Goal: Ask a question

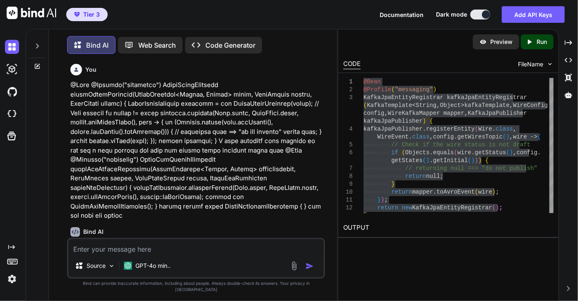
scroll to position [4811, 0]
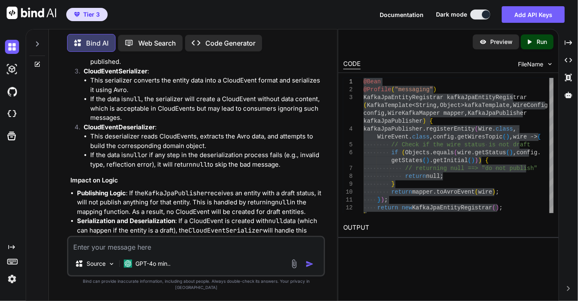
click at [126, 252] on textarea at bounding box center [195, 244] width 255 height 15
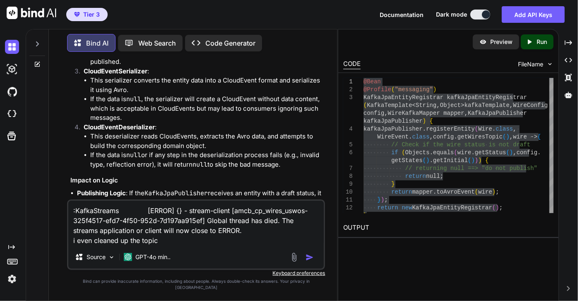
type textarea ":KafkaStreams [ERROR] {} - stream-client [amcb_cp_wires_uswos-325f4517-efd7-4f5…"
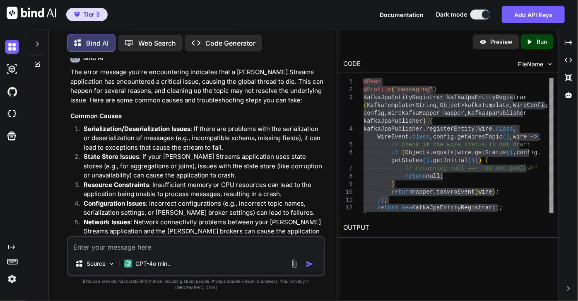
scroll to position [5217, 0]
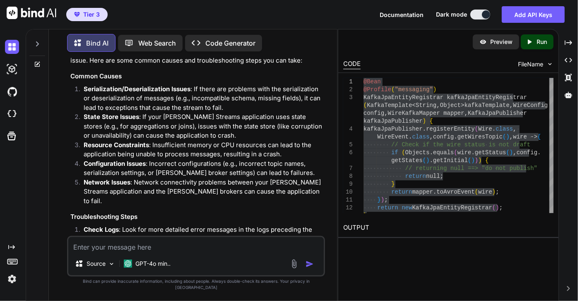
click at [156, 252] on textarea at bounding box center [195, 244] width 255 height 15
type textarea "s"
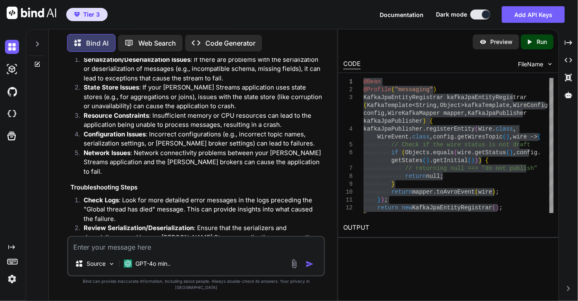
scroll to position [5247, 0]
drag, startPoint x: 82, startPoint y: 123, endPoint x: 136, endPoint y: 141, distance: 57.2
click at [136, 251] on li "Inspect State Stores : If your application uses state stores, check if they are…" at bounding box center [200, 265] width 246 height 28
copy p "Inspect State Stores : If your application uses state stores, check if they are…"
click at [127, 252] on textarea at bounding box center [195, 244] width 255 height 15
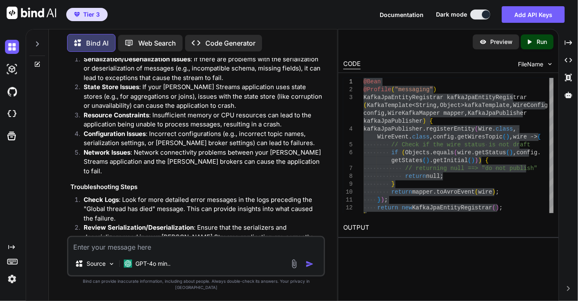
paste textarea "Inspect State Stores: If your application uses state stores, check if they are …"
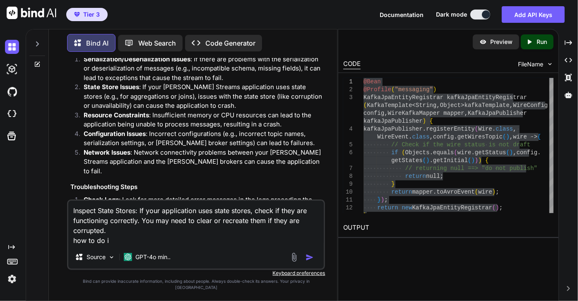
type textarea "Inspect State Stores: If your application uses state stores, check if they are …"
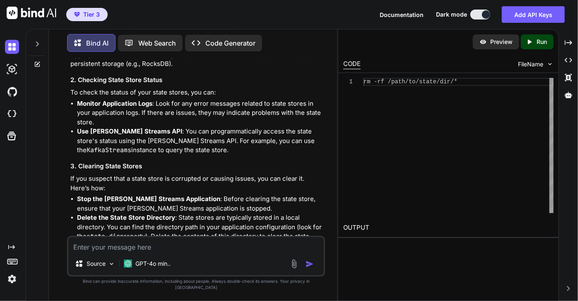
scroll to position [5822, 0]
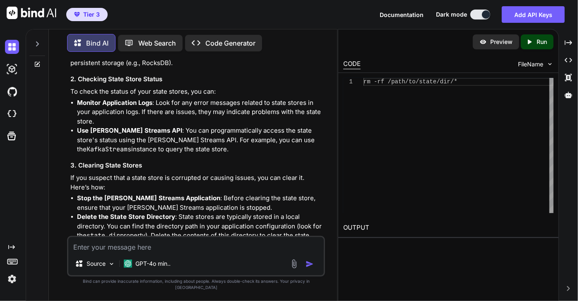
click at [149, 252] on textarea at bounding box center [195, 244] width 255 height 15
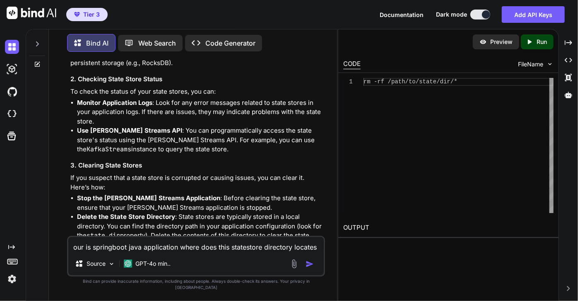
type textarea "our is springboot java application where does this statestore directory locates?"
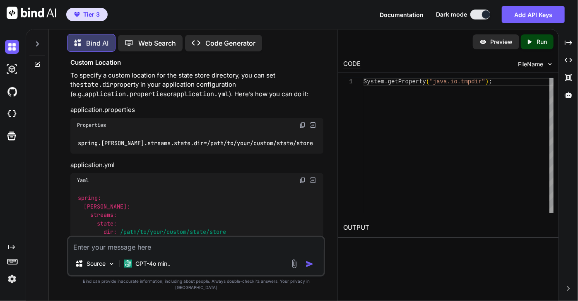
scroll to position [6599, 0]
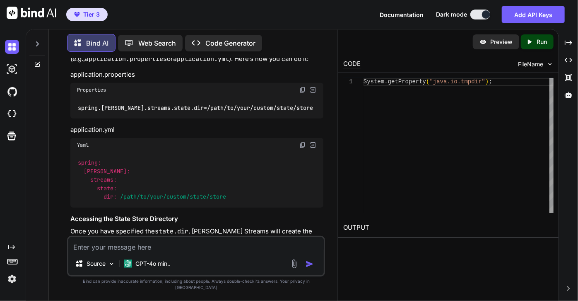
click at [168, 252] on textarea at bounding box center [195, 244] width 255 height 15
type textarea "I didn't setup any directory manually"
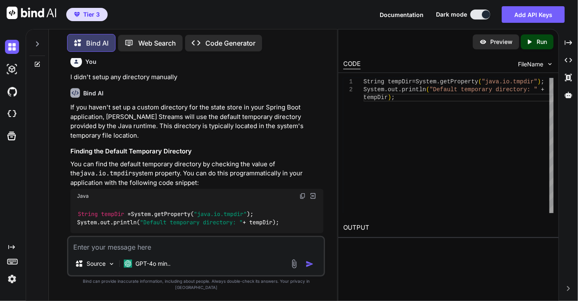
scroll to position [6958, 0]
type textarea "our app is deployed in azure windows server in asp"
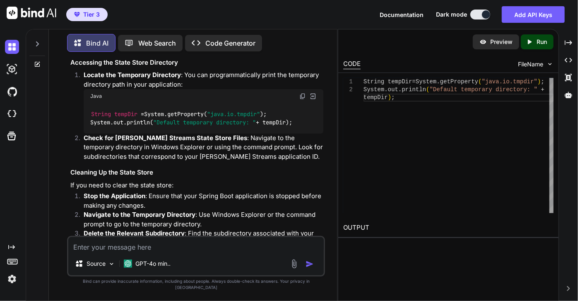
scroll to position [7705, 0]
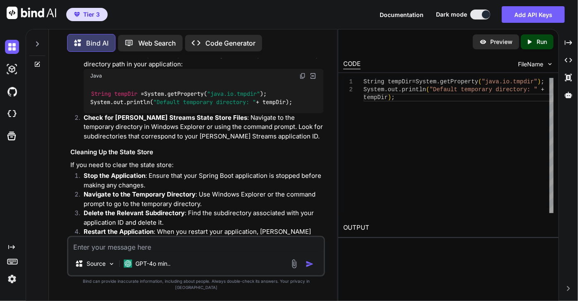
click at [139, 252] on textarea at bounding box center [195, 244] width 255 height 15
click at [146, 250] on textarea at bounding box center [195, 244] width 255 height 15
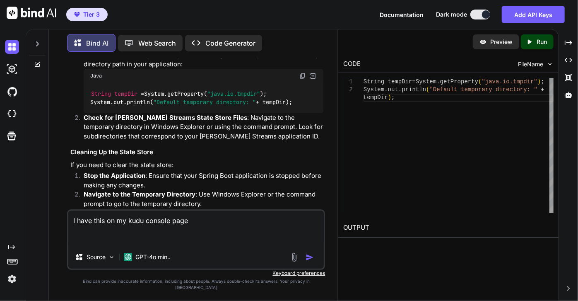
paste textarea "Index System Info App Settings Connection Strings Environment variables PATH HT…"
type textarea "I have this on my kudu console page Index System Info App Settings Connection S…"
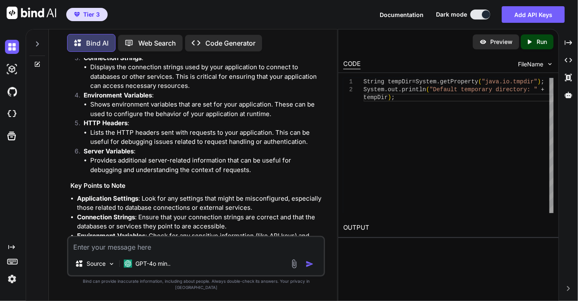
scroll to position [14203, 0]
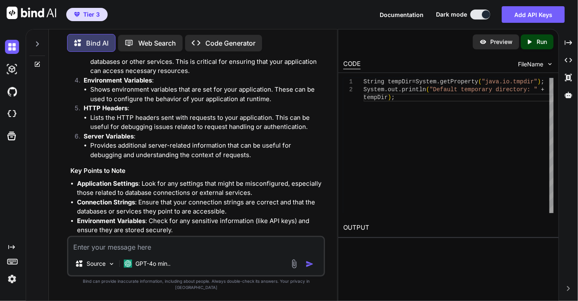
click at [129, 252] on textarea at bounding box center [195, 244] width 255 height 15
type textarea "where should i go to clear state store"
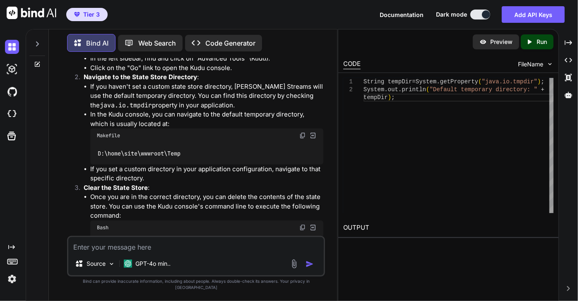
scroll to position [14640, 0]
click at [156, 252] on textarea at bounding box center [195, 244] width 255 height 15
type textarea "I don't see temp"
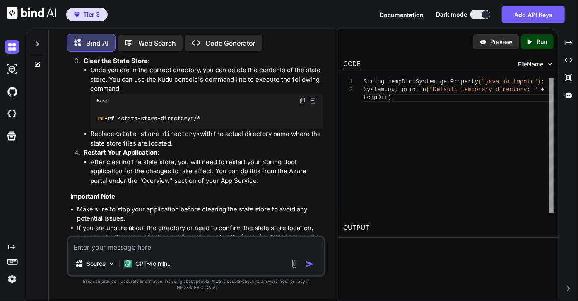
scroll to position [14774, 0]
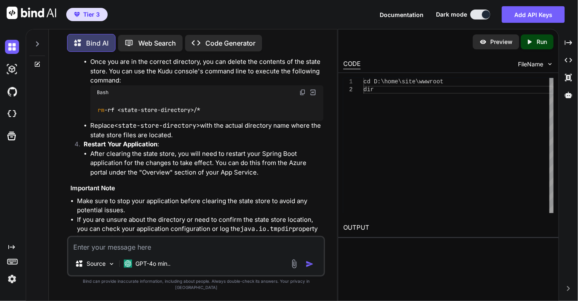
click at [37, 63] on icon at bounding box center [38, 63] width 4 height 4
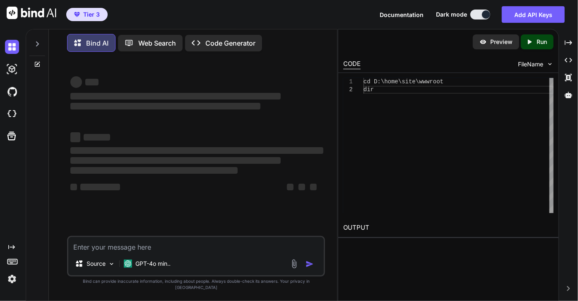
scroll to position [0, 0]
click at [35, 41] on icon at bounding box center [37, 44] width 7 height 7
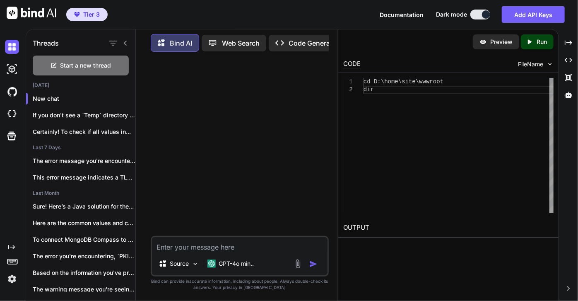
click at [178, 246] on textarea at bounding box center [240, 244] width 176 height 15
paste textarea "Show Controls 11,722 logs found Open in Notebooks More Options Date Host Servic…"
type textarea "Show Controls 11,722 logs found Open in Notebooks More Options Date Host Servic…"
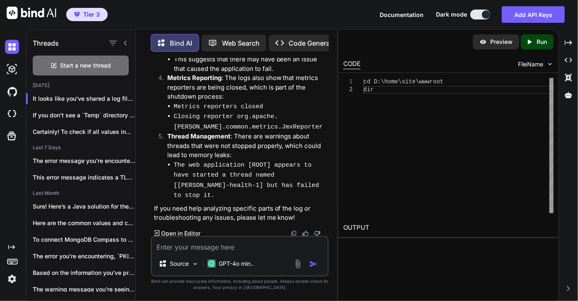
scroll to position [4063, 0]
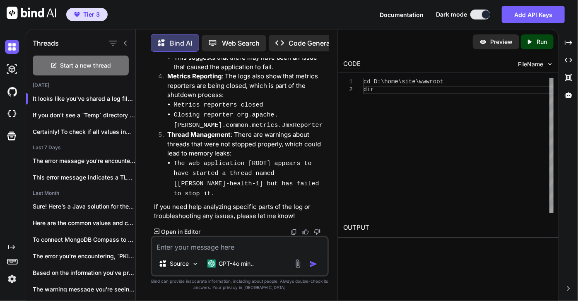
click at [213, 250] on textarea at bounding box center [240, 244] width 176 height 15
type textarea "why application run failed"
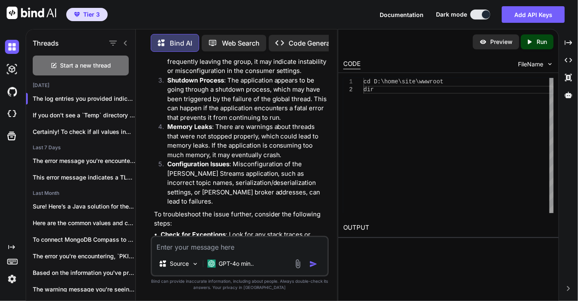
scroll to position [4422, 0]
